Goal: Use online tool/utility: Utilize a website feature to perform a specific function

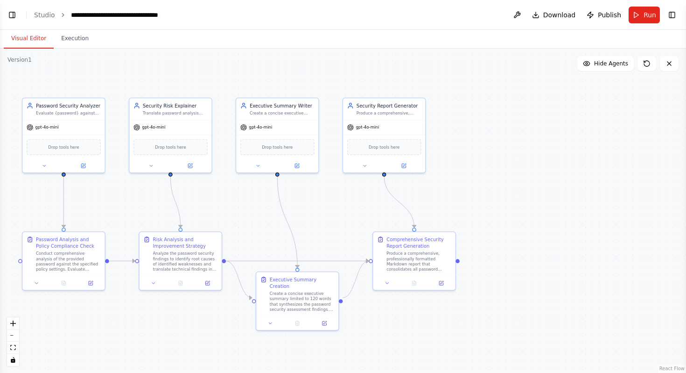
scroll to position [1302, 0]
click at [436, 70] on button "Hide Agents" at bounding box center [605, 63] width 56 height 15
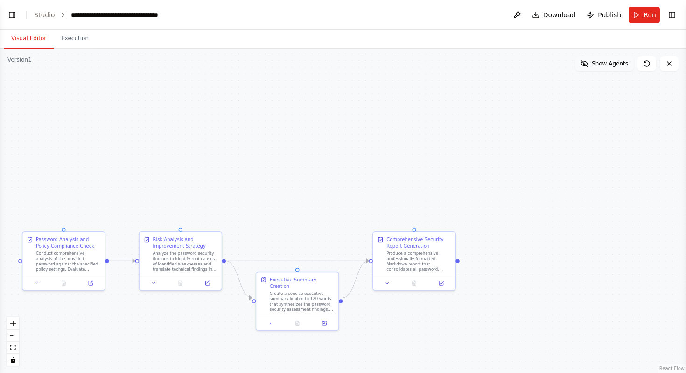
click at [436, 70] on button "Show Agents" at bounding box center [604, 63] width 59 height 15
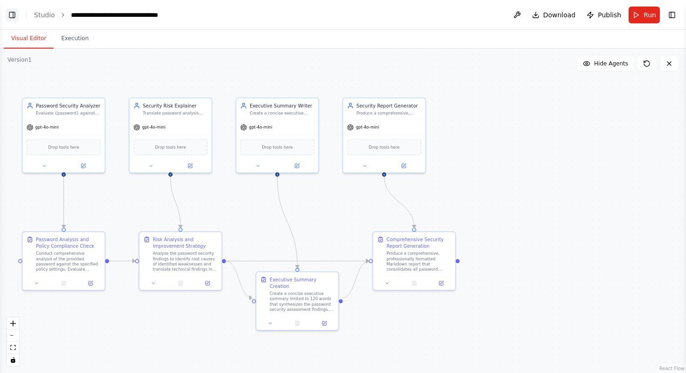
click at [14, 16] on button "Toggle Left Sidebar" at bounding box center [12, 14] width 13 height 13
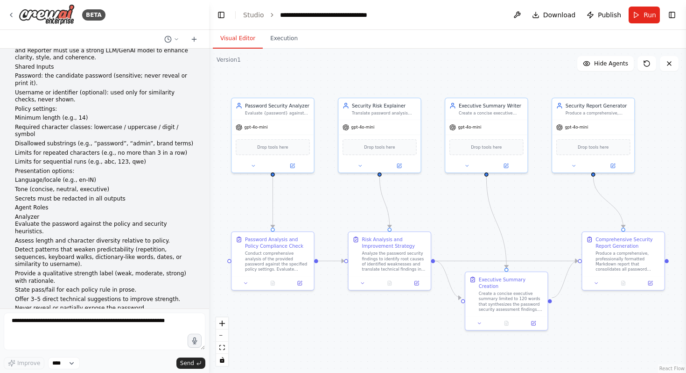
scroll to position [97, 0]
click at [18, 117] on p "Minimum length (e.g., 14)" at bounding box center [104, 117] width 179 height 7
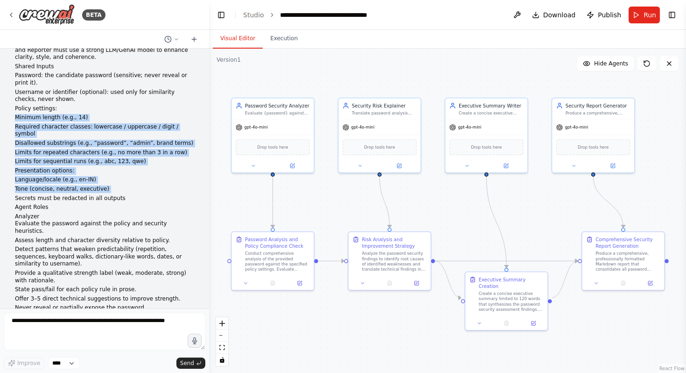
drag, startPoint x: 14, startPoint y: 115, endPoint x: 77, endPoint y: 192, distance: 99.2
click at [78, 192] on div "Create a coordinated multi-agent pipeline to evaluate password strength and pol…" at bounding box center [104, 330] width 179 height 734
click at [107, 179] on p "Language/locale (e.g., en-IN)" at bounding box center [104, 179] width 179 height 7
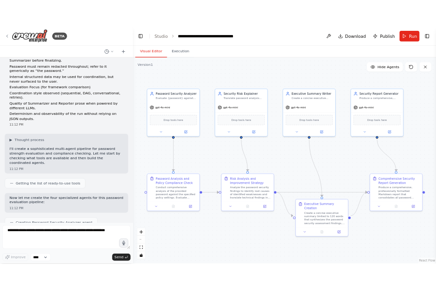
scroll to position [647, 0]
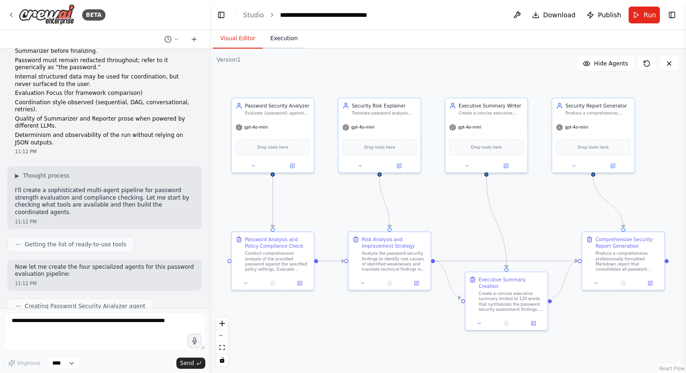
click at [281, 48] on button "Execution" at bounding box center [284, 39] width 42 height 20
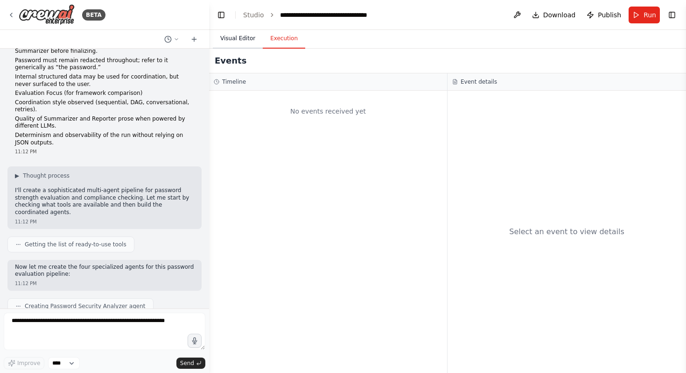
click at [249, 40] on button "Visual Editor" at bounding box center [238, 39] width 50 height 20
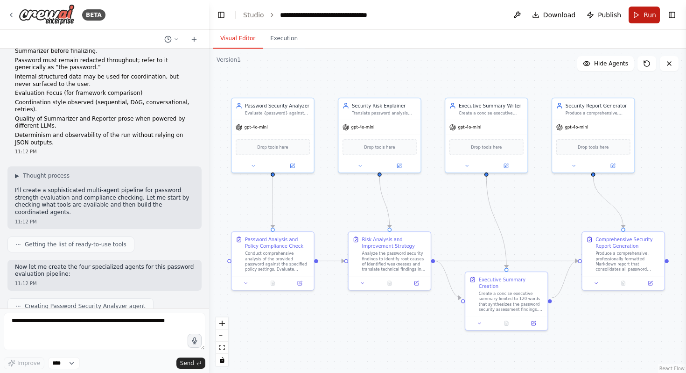
click at [436, 20] on button "Run" at bounding box center [644, 15] width 31 height 17
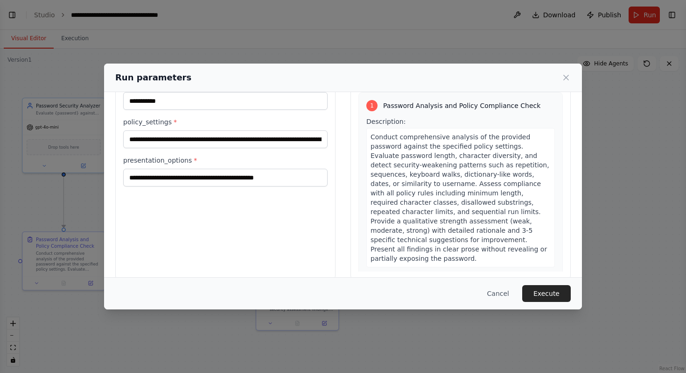
scroll to position [58, 0]
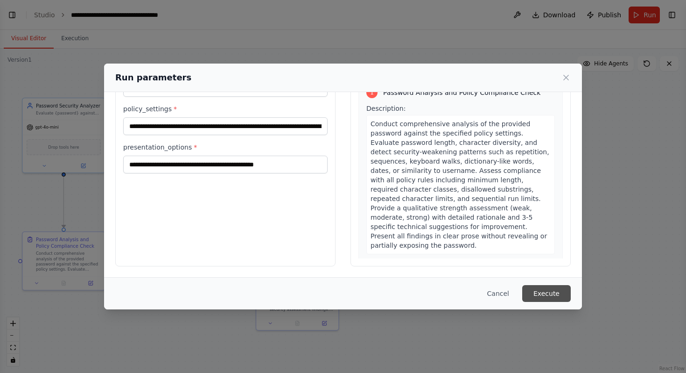
click at [436, 289] on button "Execute" at bounding box center [546, 293] width 49 height 17
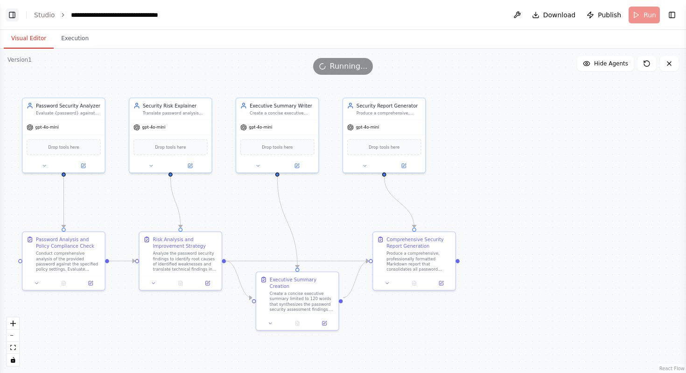
click at [11, 14] on button "Toggle Left Sidebar" at bounding box center [12, 14] width 13 height 13
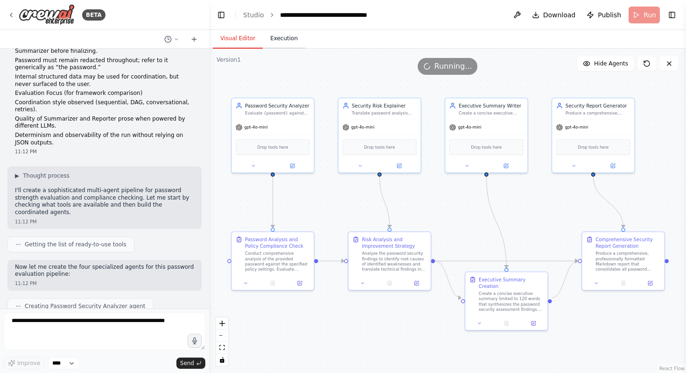
click at [294, 40] on button "Execution" at bounding box center [284, 39] width 42 height 20
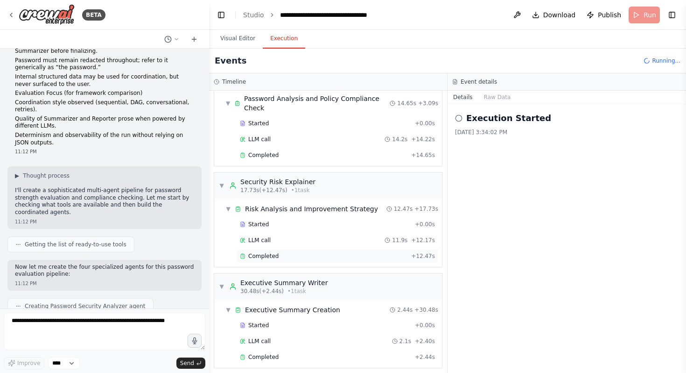
scroll to position [0, 0]
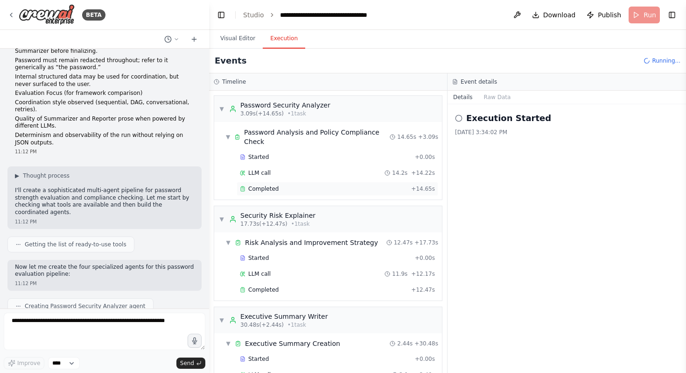
click at [268, 184] on div "Completed + 14.65s" at bounding box center [338, 189] width 202 height 14
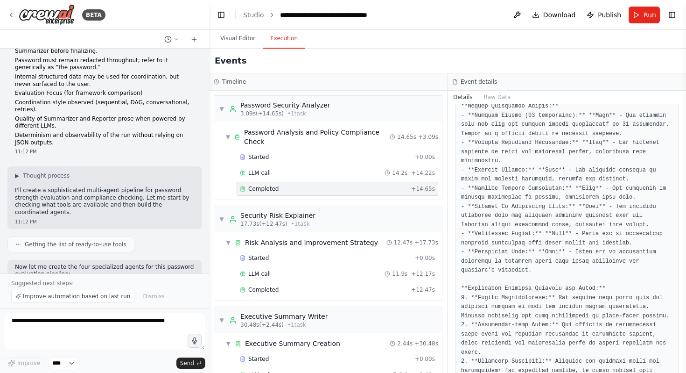
scroll to position [344, 0]
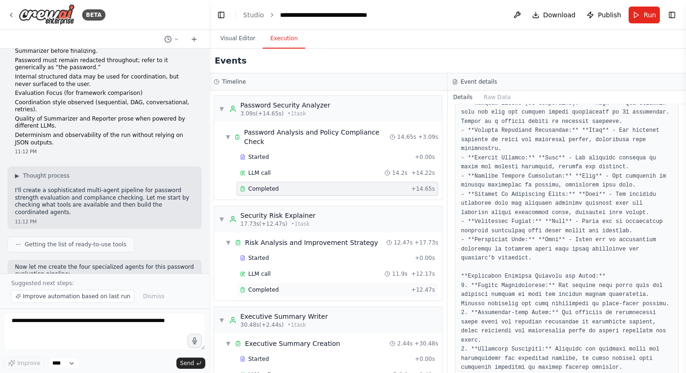
click at [253, 289] on div "Completed + 12.47s" at bounding box center [338, 289] width 202 height 14
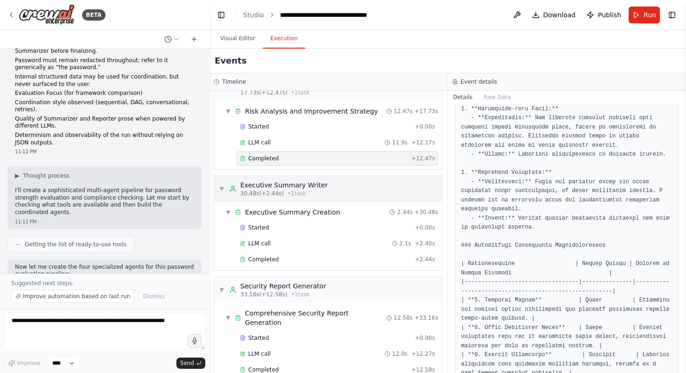
scroll to position [130, 0]
click at [262, 259] on span "Completed" at bounding box center [263, 259] width 30 height 7
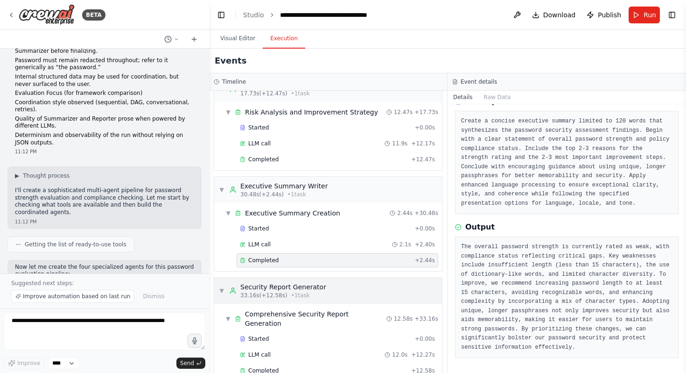
scroll to position [140, 0]
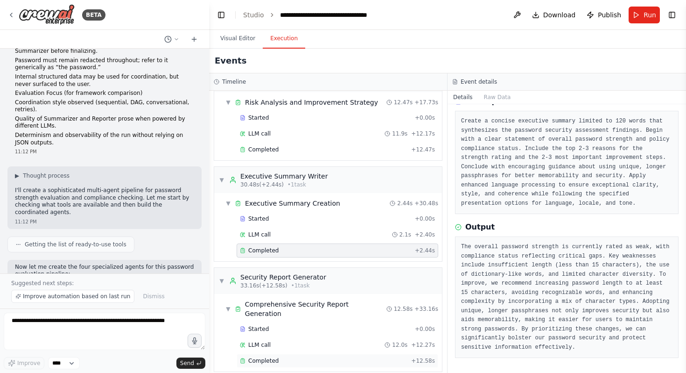
click at [245, 289] on icon at bounding box center [243, 361] width 6 height 6
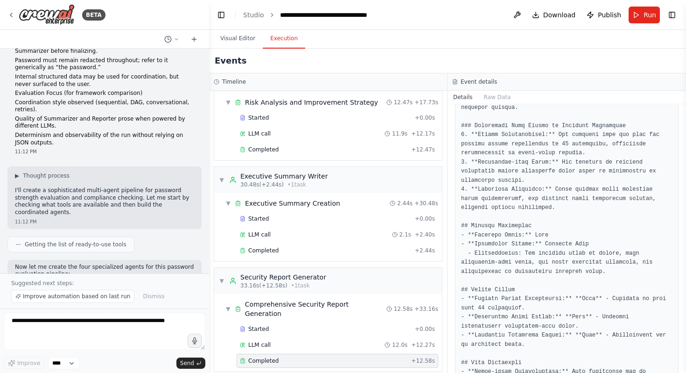
scroll to position [0, 0]
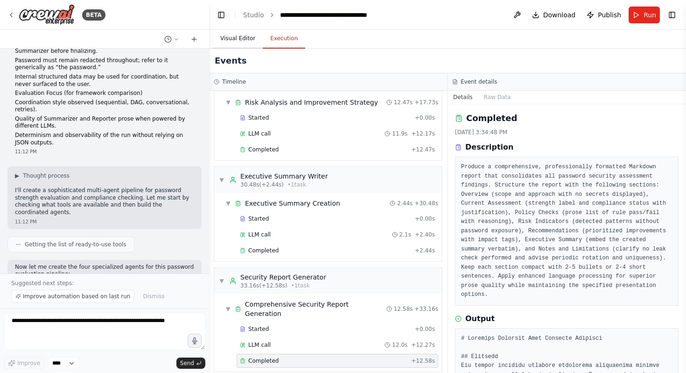
click at [227, 45] on button "Visual Editor" at bounding box center [238, 39] width 50 height 20
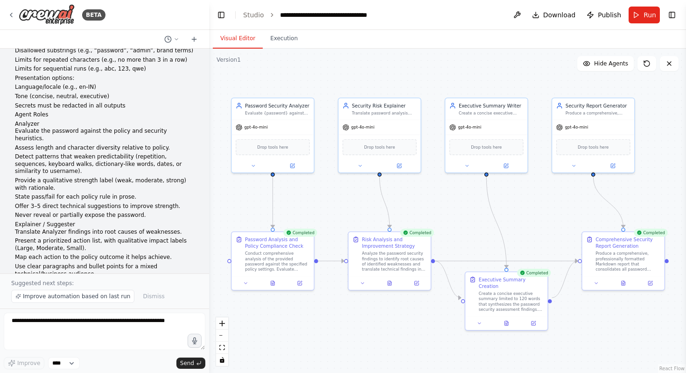
scroll to position [188, 0]
